Goal: Task Accomplishment & Management: Manage account settings

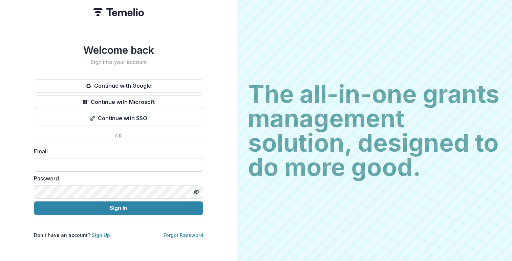
click at [124, 161] on input at bounding box center [118, 165] width 169 height 14
paste input "**********"
type input "**********"
click at [34, 201] on button "Sign In" at bounding box center [118, 208] width 169 height 14
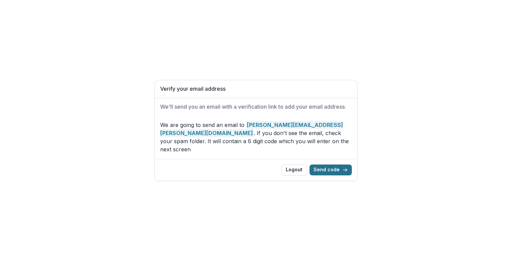
click at [334, 165] on button "Send code" at bounding box center [330, 170] width 42 height 11
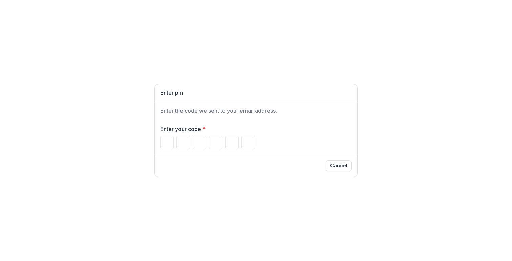
paste input "******"
type input "*"
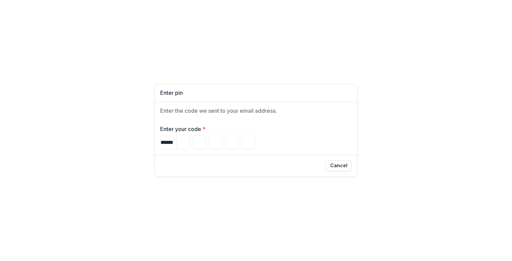
type input "*"
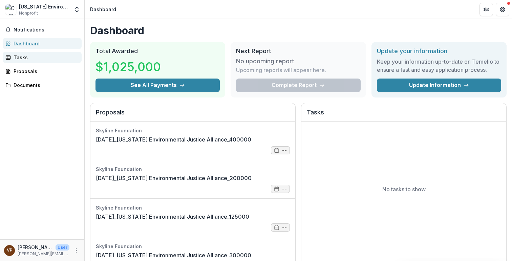
click at [26, 56] on div "Tasks" at bounding box center [45, 57] width 63 height 7
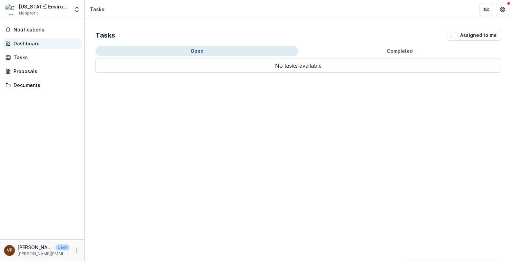
click at [24, 45] on div "Dashboard" at bounding box center [45, 43] width 63 height 7
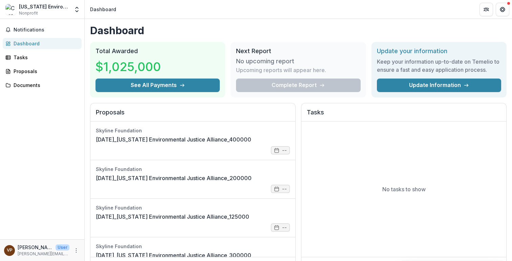
click at [296, 85] on div "Complete Report" at bounding box center [298, 86] width 124 height 14
click at [262, 56] on div "No upcoming report Upcoming reports will appear here." at bounding box center [298, 67] width 124 height 24
click at [257, 48] on h2 "Next Report" at bounding box center [298, 50] width 124 height 7
click at [36, 32] on span "Notifications" at bounding box center [46, 30] width 65 height 6
click at [35, 86] on div "Documents" at bounding box center [45, 85] width 63 height 7
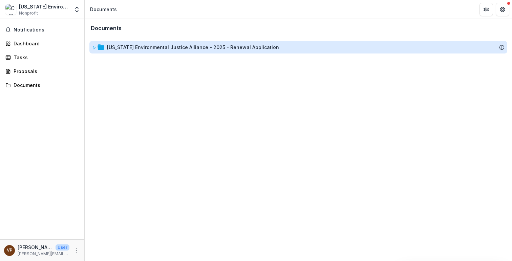
click at [167, 47] on div "California Environmental Justice Alliance - 2025 - Renewal Application" at bounding box center [193, 47] width 172 height 7
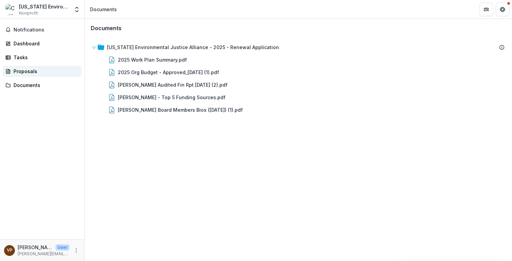
click at [45, 69] on div "Proposals" at bounding box center [45, 71] width 63 height 7
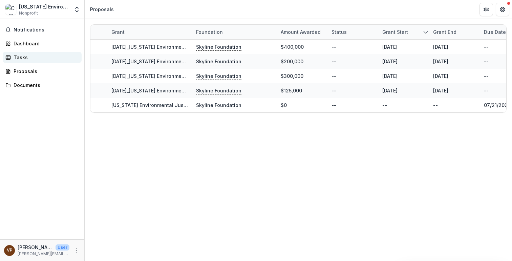
click at [26, 59] on div "Tasks" at bounding box center [45, 57] width 63 height 7
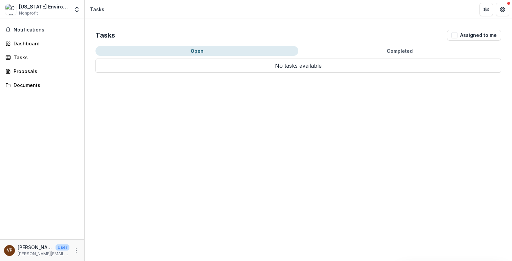
click at [402, 51] on button "Completed" at bounding box center [399, 51] width 203 height 10
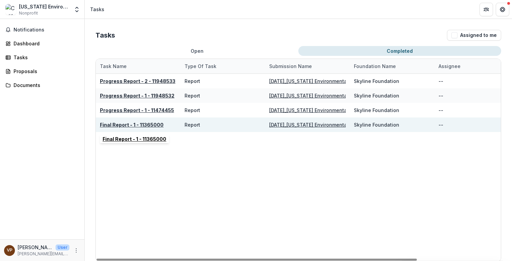
click at [126, 125] on u "Final Report - 1 - 11365000" at bounding box center [132, 125] width 64 height 6
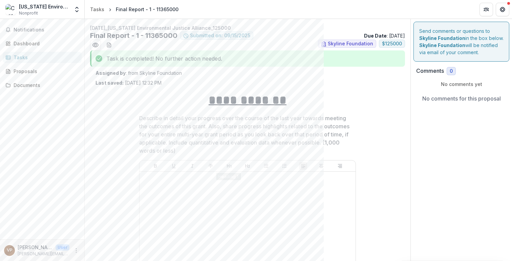
click at [233, 180] on p at bounding box center [247, 177] width 211 height 7
click at [500, 10] on icon "Get Help" at bounding box center [500, 10] width 1 height 1
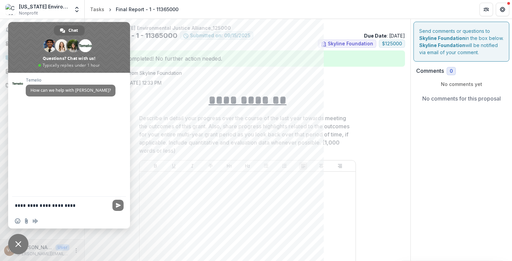
click at [31, 205] on textarea "**********" at bounding box center [61, 205] width 93 height 6
click at [65, 206] on textarea "**********" at bounding box center [61, 205] width 93 height 6
click at [62, 206] on textarea "**********" at bounding box center [61, 205] width 93 height 6
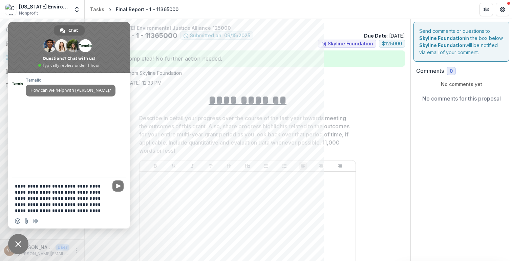
type textarea "**********"
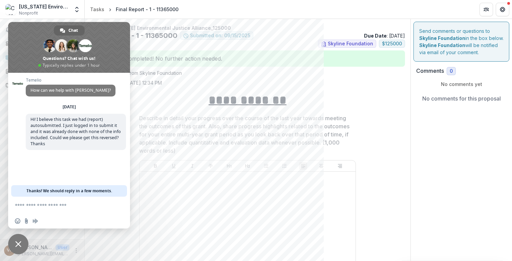
click at [260, 182] on div at bounding box center [247, 225] width 211 height 102
click at [461, 28] on div "Send comments or questions to Skyline Foundation in the box below. Skyline Foun…" at bounding box center [461, 42] width 96 height 40
click at [501, 12] on icon "Get Help" at bounding box center [502, 9] width 5 height 5
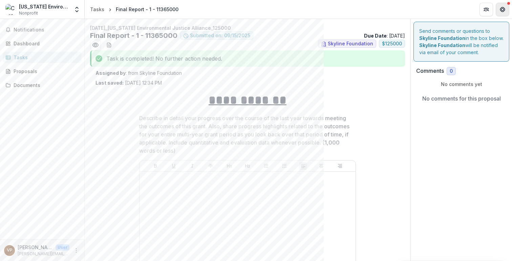
click at [501, 12] on icon "Get Help" at bounding box center [502, 9] width 5 height 5
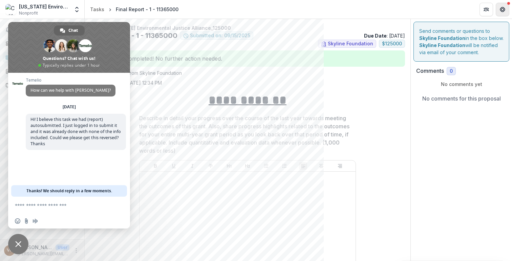
click at [501, 12] on icon "Get Help" at bounding box center [502, 9] width 5 height 5
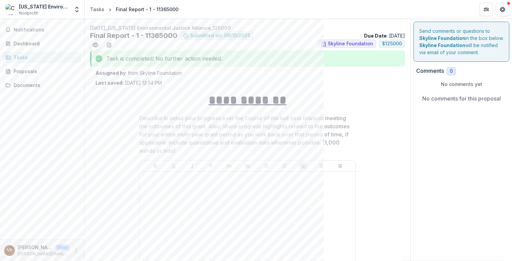
click at [216, 39] on span "Submitted on: 09/15/2025" at bounding box center [216, 35] width 73 height 8
click at [347, 41] on span "Skyline Foundation" at bounding box center [350, 44] width 45 height 6
click at [226, 32] on span "Submitted on: 09/15/2025" at bounding box center [216, 35] width 73 height 8
click at [116, 85] on strong "Last saved:" at bounding box center [109, 83] width 28 height 6
click at [46, 57] on div "Tasks" at bounding box center [45, 57] width 63 height 7
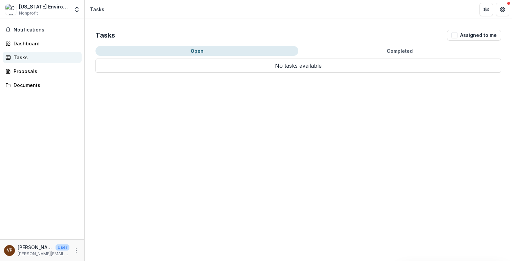
click at [46, 57] on div "Tasks" at bounding box center [45, 57] width 63 height 7
click at [38, 42] on div "Dashboard" at bounding box center [45, 43] width 63 height 7
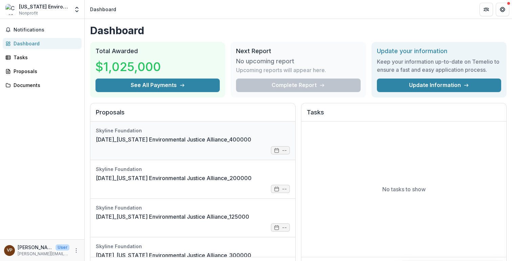
click at [148, 138] on link "06-06-2023_California Environmental Justice Alliance_400000" at bounding box center [173, 139] width 155 height 8
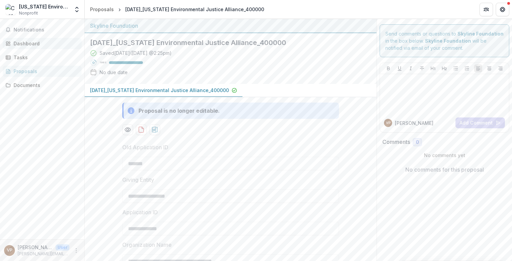
click at [39, 45] on div "Dashboard" at bounding box center [45, 43] width 63 height 7
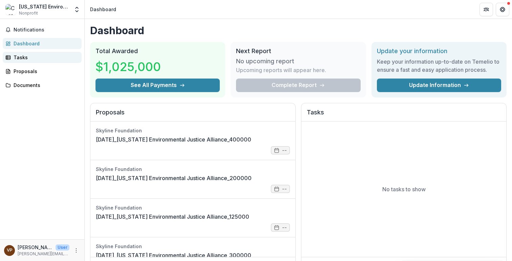
click at [35, 57] on div "Tasks" at bounding box center [45, 57] width 63 height 7
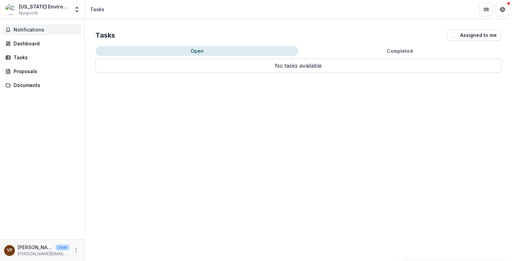
click at [55, 29] on span "Notifications" at bounding box center [46, 30] width 65 height 6
click at [44, 37] on div "Notifications Unread 0 Archived You don't have any unread notifications We'll n…" at bounding box center [42, 129] width 84 height 220
click at [40, 43] on div "Dashboard" at bounding box center [45, 43] width 63 height 7
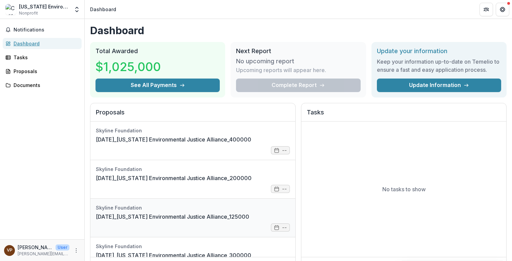
scroll to position [58, 0]
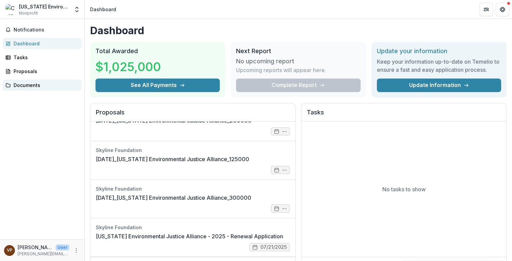
click at [44, 84] on div "Documents" at bounding box center [45, 85] width 63 height 7
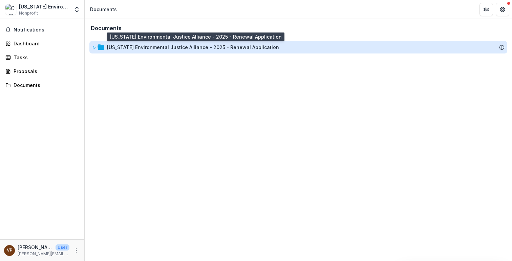
click at [109, 46] on div "California Environmental Justice Alliance - 2025 - Renewal Application" at bounding box center [193, 47] width 172 height 7
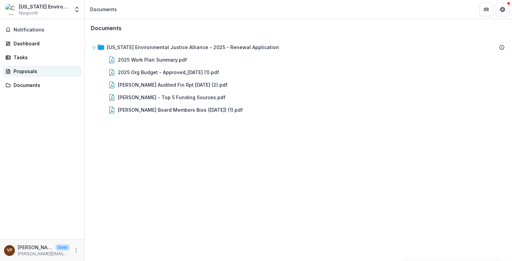
click at [30, 69] on div "Proposals" at bounding box center [45, 71] width 63 height 7
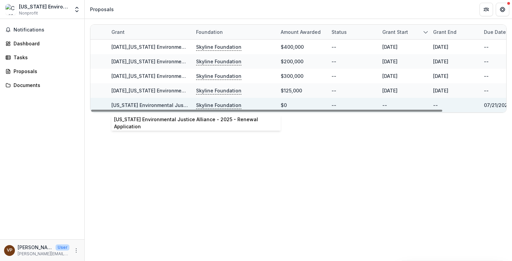
click at [121, 104] on link "California Environmental Justice Alliance - 2025 - Renewal Application" at bounding box center [197, 105] width 172 height 6
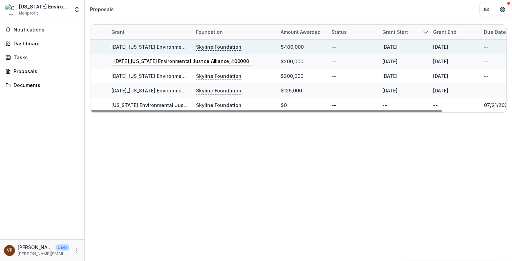
click at [141, 47] on link "06-06-2023_California Environmental Justice Alliance_400000" at bounding box center [180, 47] width 139 height 6
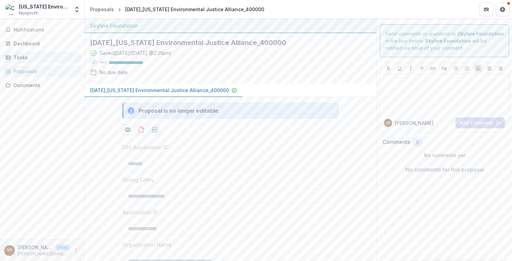
click at [28, 56] on div "Tasks" at bounding box center [45, 57] width 63 height 7
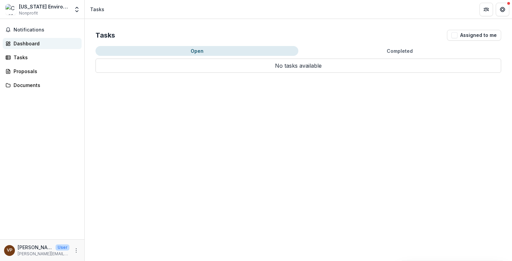
click at [38, 43] on div "Dashboard" at bounding box center [45, 43] width 63 height 7
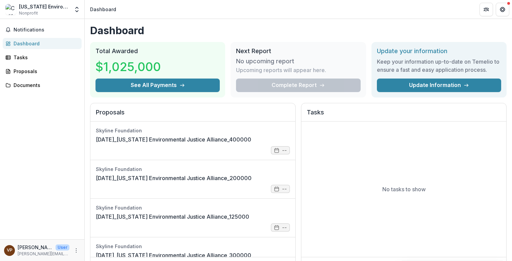
click at [262, 83] on div "Complete Report" at bounding box center [298, 86] width 124 height 14
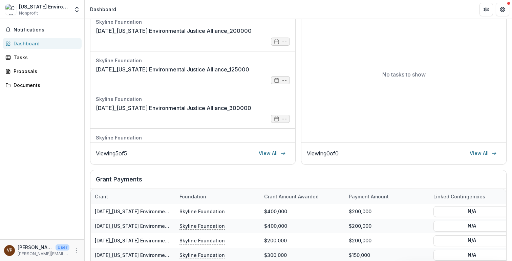
scroll to position [203, 0]
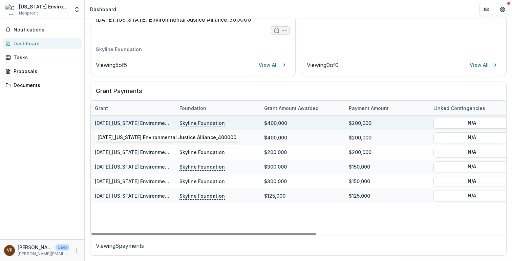
click at [119, 124] on link "06-06-2023_California Environmental Justice Alliance_400000" at bounding box center [164, 123] width 139 height 6
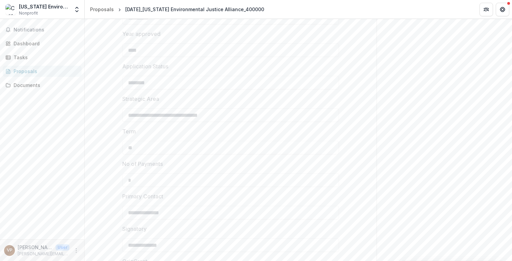
scroll to position [337, 0]
click at [42, 58] on div "Tasks" at bounding box center [45, 57] width 63 height 7
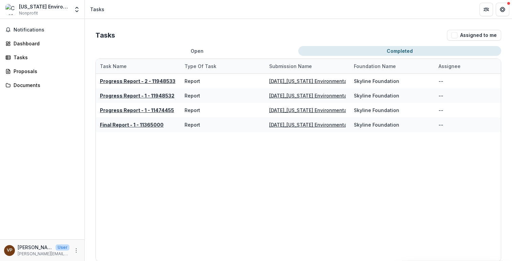
click at [399, 50] on button "Completed" at bounding box center [399, 51] width 203 height 10
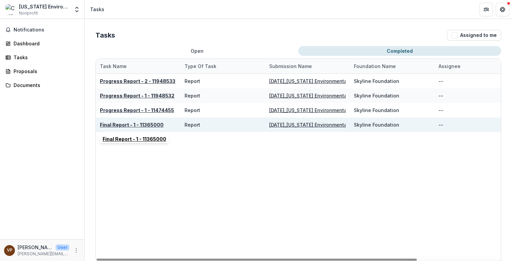
click at [130, 126] on u "Final Report - 1 - 11365000" at bounding box center [132, 125] width 64 height 6
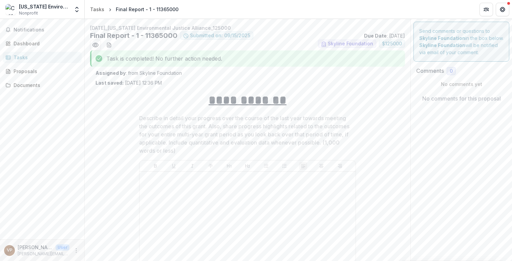
click at [199, 75] on p "Assigned by : from Skyline Foundation" at bounding box center [247, 72] width 304 height 7
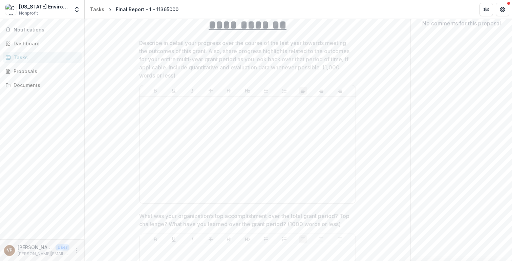
scroll to position [73, 0]
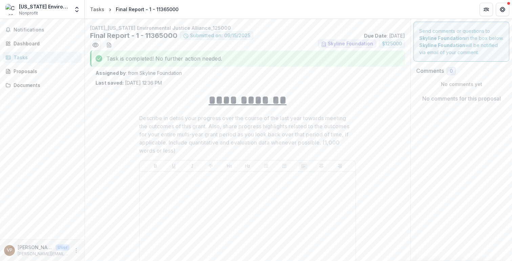
click at [134, 38] on h2 "Final Report - 1 - 11365000" at bounding box center [133, 35] width 87 height 8
copy ul "Final Report - 1 - 11365000"
click at [221, 28] on p "12-12-2019_California Environmental Justice Alliance_125000" at bounding box center [247, 27] width 315 height 7
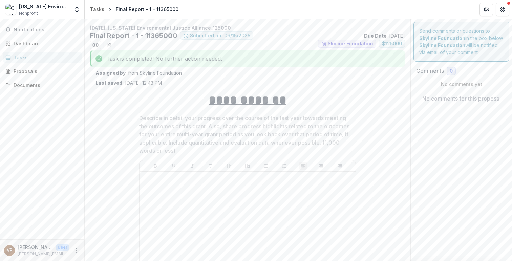
click at [221, 28] on p "12-12-2019_California Environmental Justice Alliance_125000" at bounding box center [247, 27] width 315 height 7
click at [29, 55] on div "Tasks" at bounding box center [45, 57] width 63 height 7
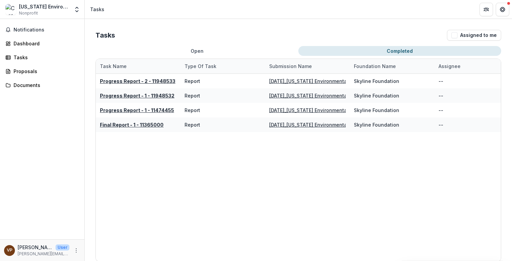
click at [386, 53] on button "Completed" at bounding box center [399, 51] width 203 height 10
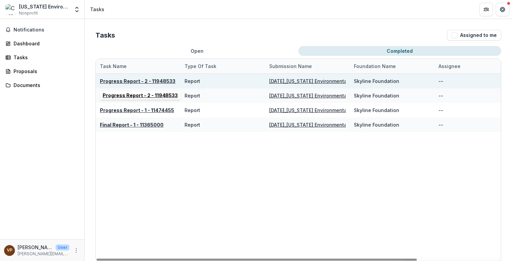
click at [137, 81] on u "Progress Report - 2 - 11948533" at bounding box center [137, 81] width 75 height 6
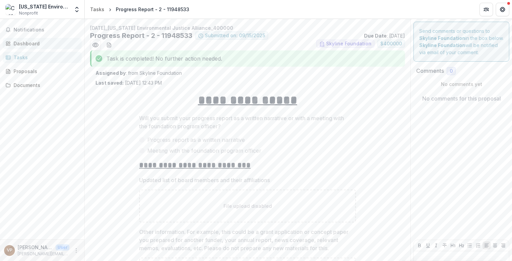
click at [25, 40] on div "Dashboard" at bounding box center [45, 43] width 63 height 7
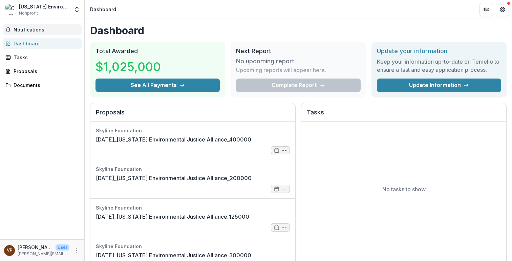
click at [34, 29] on span "Notifications" at bounding box center [46, 30] width 65 height 6
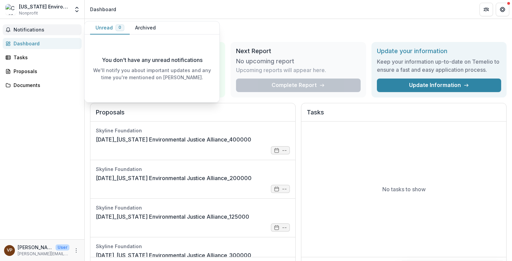
click at [44, 30] on span "Notifications" at bounding box center [46, 30] width 65 height 6
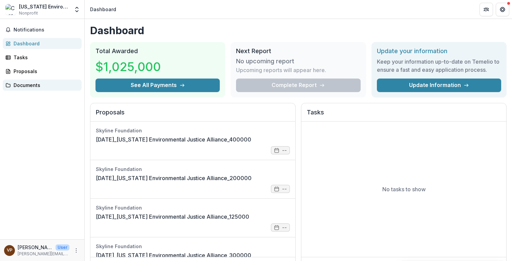
click at [25, 84] on div "Documents" at bounding box center [45, 85] width 63 height 7
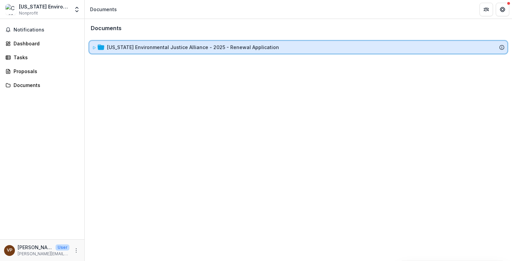
click at [98, 46] on icon at bounding box center [101, 47] width 7 height 7
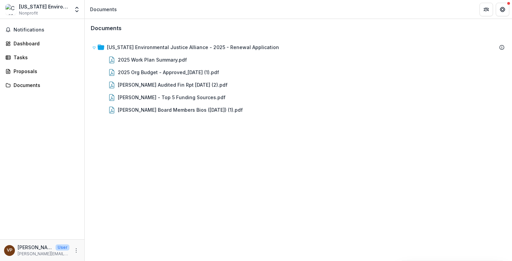
click at [29, 79] on div "Notifications Dashboard Tasks Proposals Documents" at bounding box center [42, 129] width 84 height 220
click at [29, 73] on div "Proposals" at bounding box center [45, 71] width 63 height 7
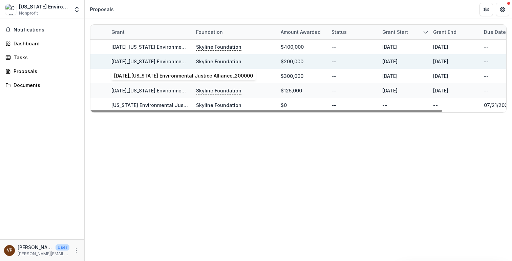
click at [141, 61] on link "11-30-2022_California Environmental Justice Alliance_200000" at bounding box center [180, 62] width 139 height 6
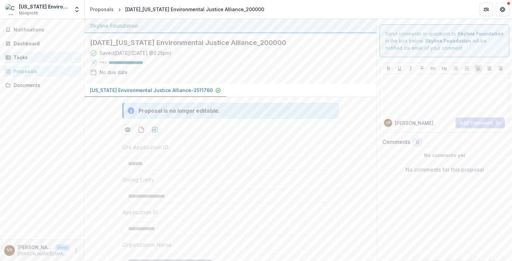
click at [33, 56] on div "Tasks" at bounding box center [45, 57] width 63 height 7
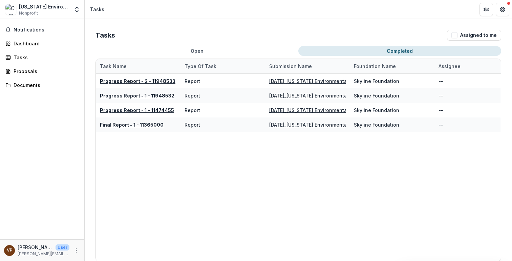
click at [398, 50] on button "Completed" at bounding box center [399, 51] width 203 height 10
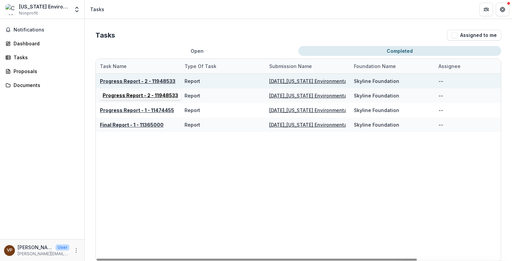
click at [141, 81] on u "Progress Report - 2 - 11948533" at bounding box center [137, 81] width 75 height 6
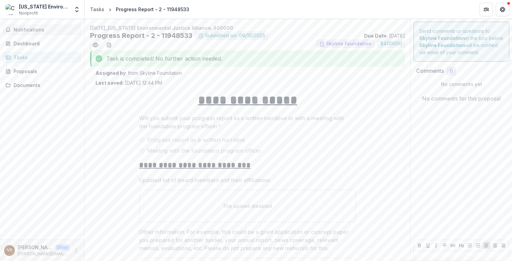
click at [27, 24] on button "Notifications" at bounding box center [42, 29] width 79 height 11
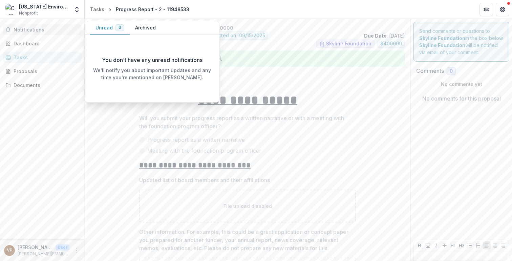
click at [27, 24] on button "Notifications" at bounding box center [42, 29] width 79 height 11
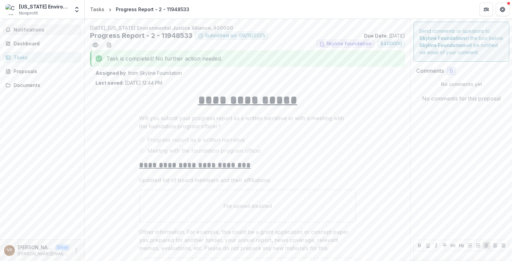
click at [27, 24] on button "Notifications" at bounding box center [42, 29] width 79 height 11
click at [35, 44] on div "Dashboard" at bounding box center [45, 43] width 63 height 7
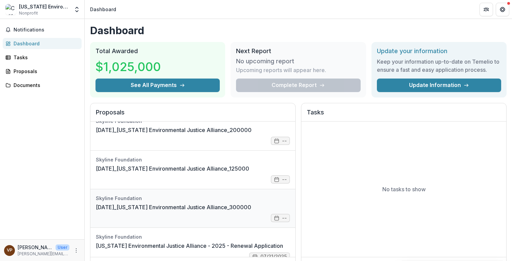
scroll to position [58, 0]
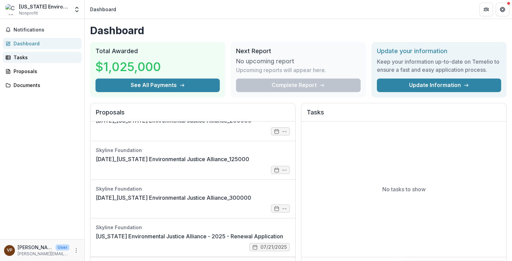
click at [25, 54] on div "Tasks" at bounding box center [45, 57] width 63 height 7
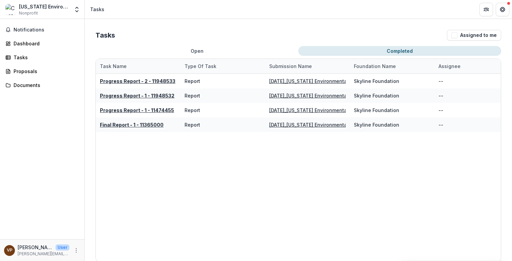
click at [382, 51] on button "Completed" at bounding box center [399, 51] width 203 height 10
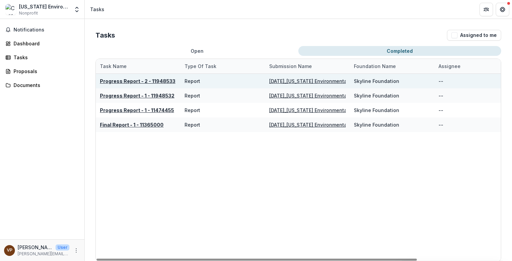
click at [289, 80] on u "06-06-2023_California Environmental Justice Alliance_400000" at bounding box center [338, 81] width 139 height 6
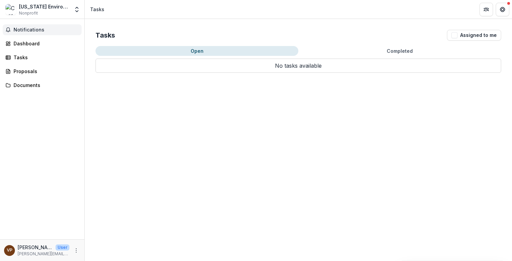
click at [41, 29] on span "Notifications" at bounding box center [46, 30] width 65 height 6
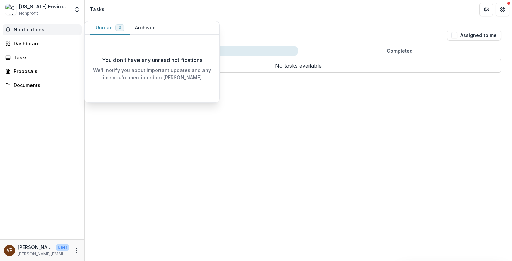
click at [52, 26] on button "Notifications" at bounding box center [42, 29] width 79 height 11
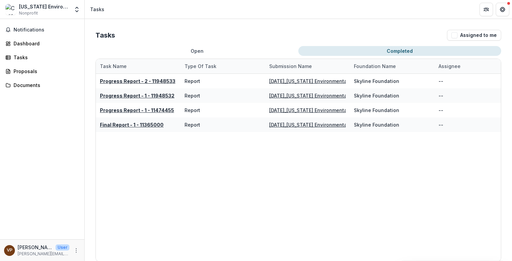
click at [387, 51] on button "Completed" at bounding box center [399, 51] width 203 height 10
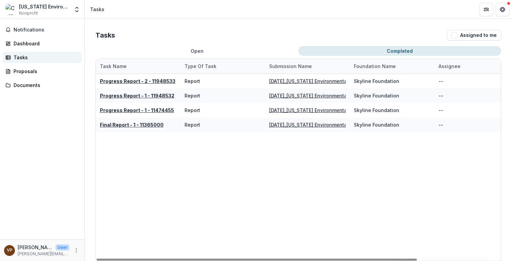
click at [25, 58] on div "Tasks" at bounding box center [45, 57] width 63 height 7
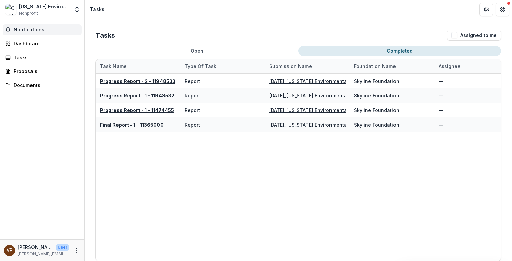
click at [33, 29] on span "Notifications" at bounding box center [46, 30] width 65 height 6
click at [31, 44] on div "Dashboard" at bounding box center [45, 43] width 63 height 7
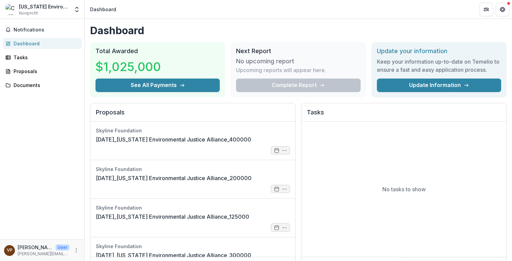
click at [362, 116] on h2 "Tasks" at bounding box center [404, 115] width 194 height 13
click at [31, 32] on span "Notifications" at bounding box center [46, 30] width 65 height 6
click at [53, 11] on div "California Environmental Justice Alliance Nonprofit" at bounding box center [44, 9] width 50 height 13
click at [61, 8] on div "California Environmental Justice Alliance" at bounding box center [44, 6] width 50 height 7
click at [76, 12] on polyline "Open entity switcher" at bounding box center [76, 10] width 3 height 1
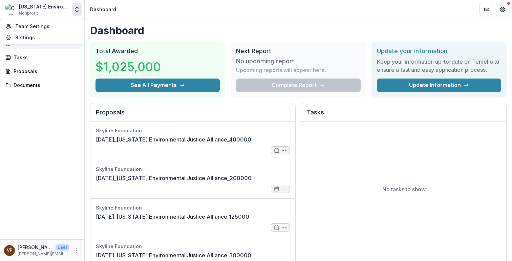
click at [30, 144] on div "Notifications Dashboard Tasks Proposals Documents" at bounding box center [42, 129] width 84 height 220
click at [503, 13] on button "Get Help" at bounding box center [503, 10] width 14 height 14
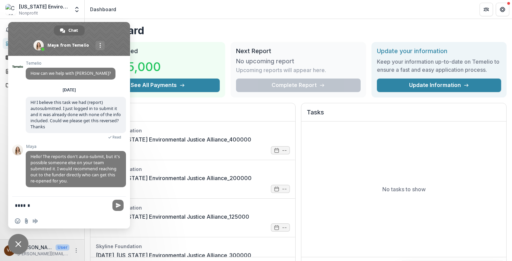
type textarea "*******"
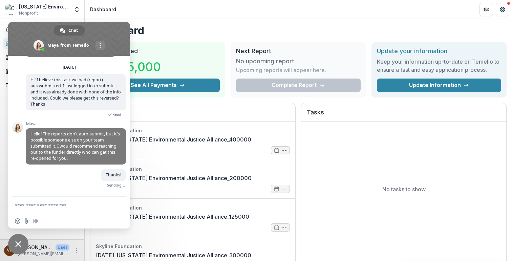
scroll to position [17, 0]
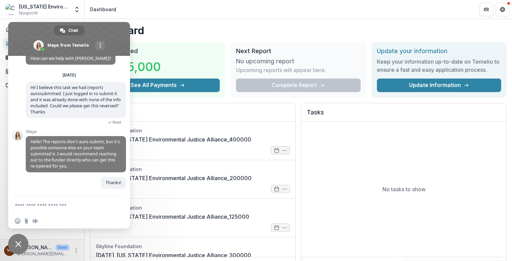
click at [20, 245] on span "Close chat" at bounding box center [18, 244] width 6 height 6
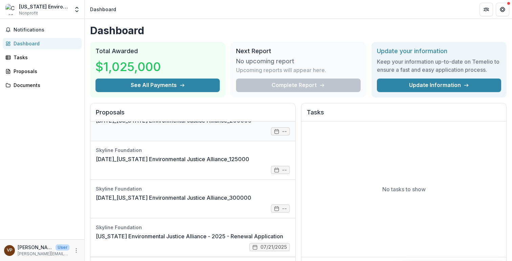
scroll to position [0, 0]
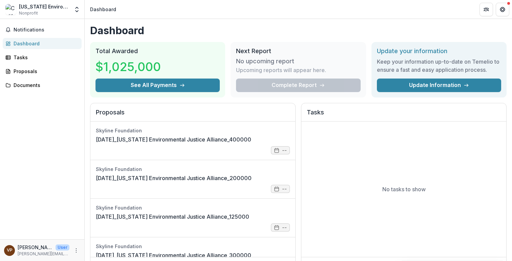
click at [300, 83] on div "Complete Report" at bounding box center [298, 86] width 124 height 14
click at [300, 57] on div "No upcoming report Upcoming reports will appear here." at bounding box center [298, 67] width 124 height 24
click at [48, 40] on link "Dashboard" at bounding box center [42, 43] width 79 height 11
click at [16, 60] on div "Tasks" at bounding box center [45, 57] width 63 height 7
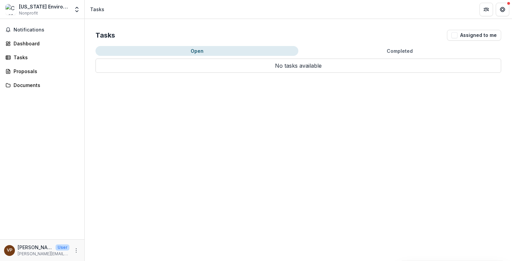
click at [387, 53] on button "Completed" at bounding box center [399, 51] width 203 height 10
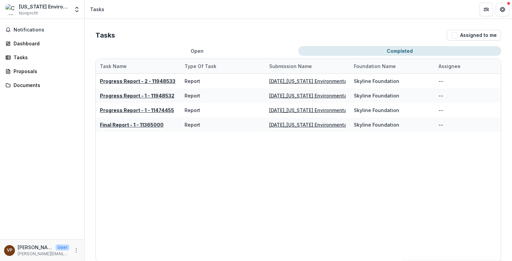
click at [387, 53] on button "Completed" at bounding box center [399, 51] width 203 height 10
click at [41, 29] on span "Notifications" at bounding box center [46, 30] width 65 height 6
click at [36, 45] on div "Dashboard" at bounding box center [45, 43] width 63 height 7
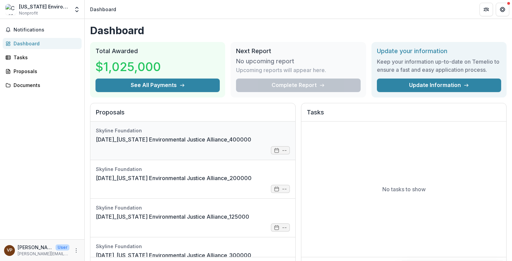
click at [177, 143] on link "06-06-2023_California Environmental Justice Alliance_400000" at bounding box center [173, 139] width 155 height 8
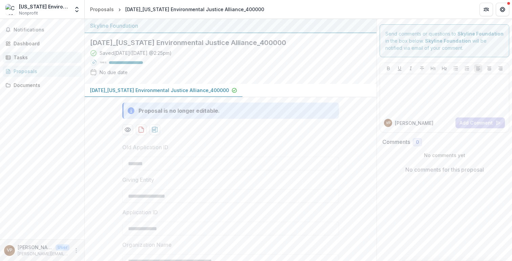
click at [24, 59] on div "Tasks" at bounding box center [45, 57] width 63 height 7
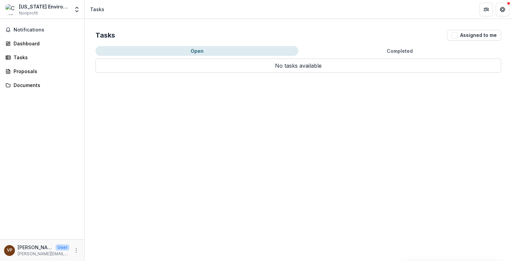
click at [390, 51] on button "Completed" at bounding box center [399, 51] width 203 height 10
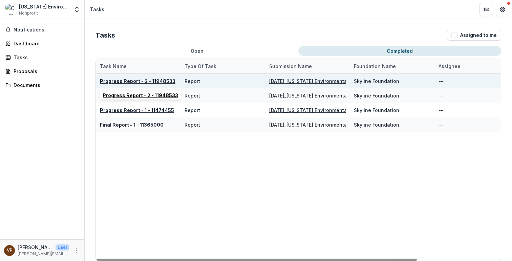
click at [137, 80] on u "Progress Report - 2 - 11948533" at bounding box center [137, 81] width 75 height 6
